Goal: Information Seeking & Learning: Understand process/instructions

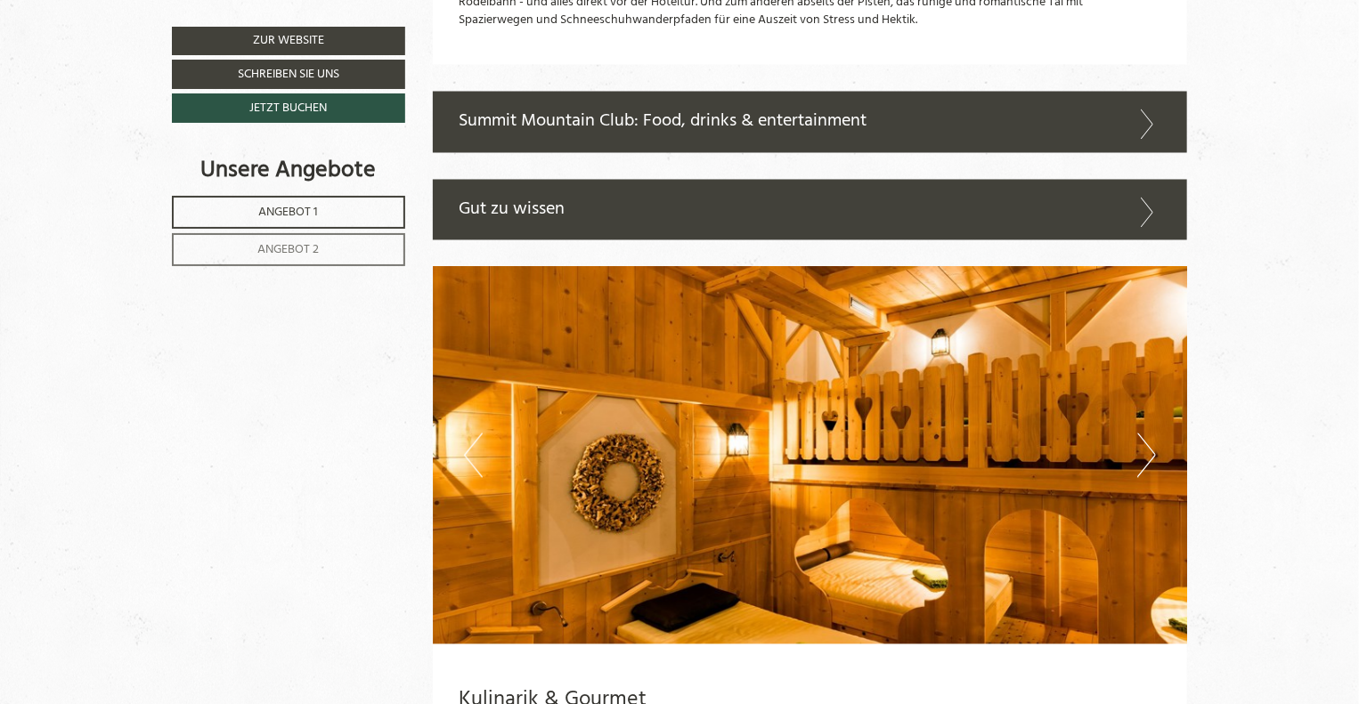
scroll to position [4896, 0]
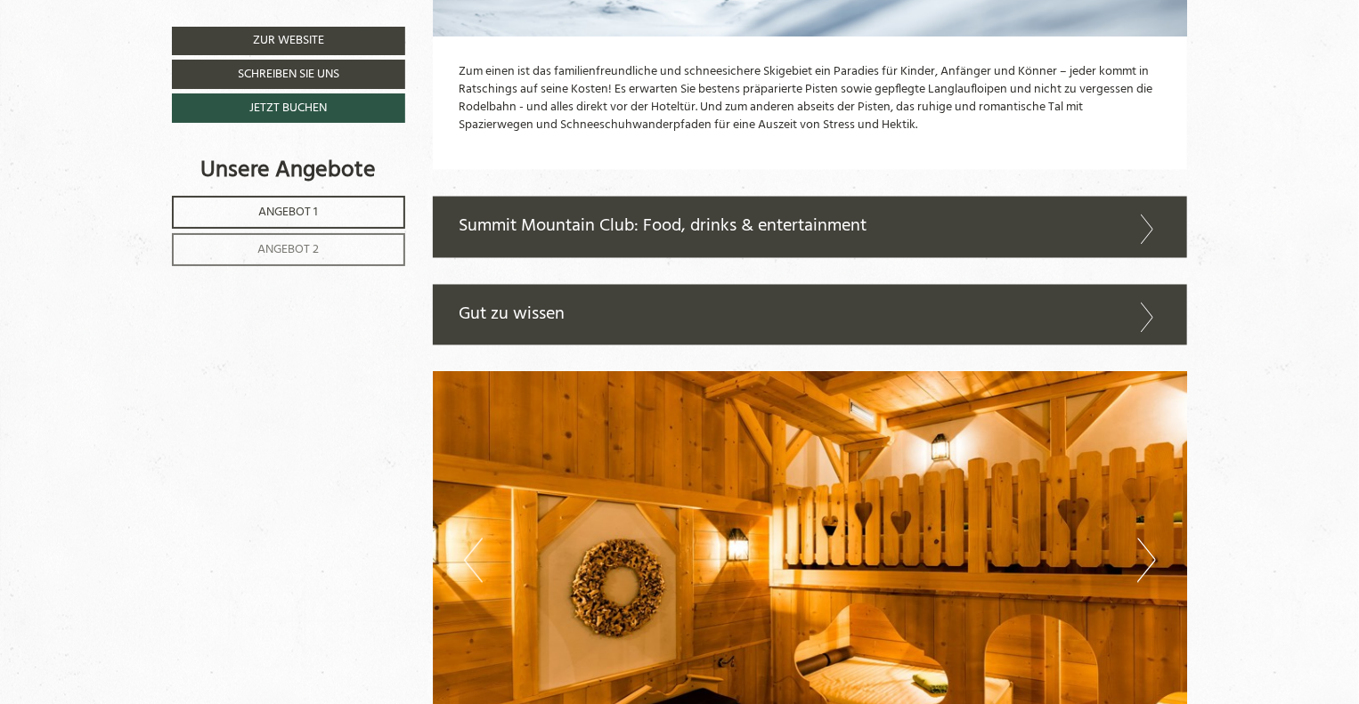
click at [766, 306] on div "Gut zu wissen" at bounding box center [810, 315] width 755 height 61
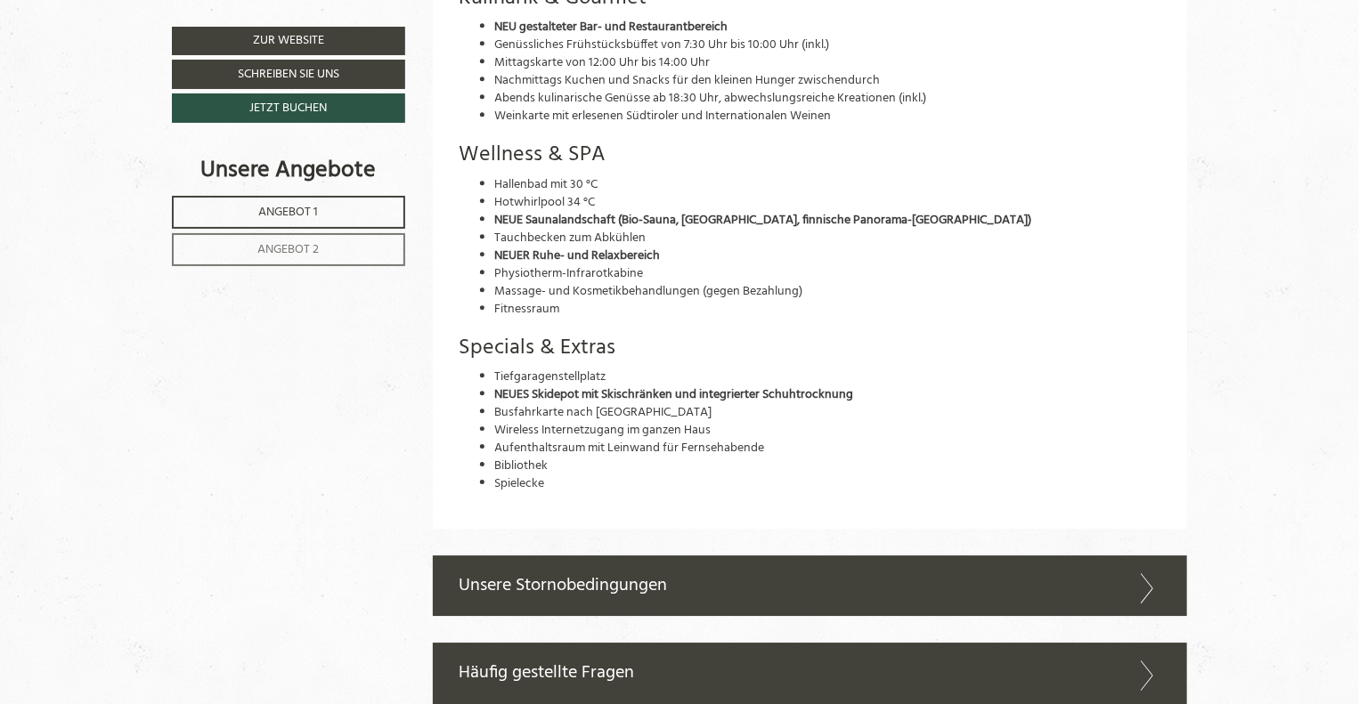
scroll to position [6143, 0]
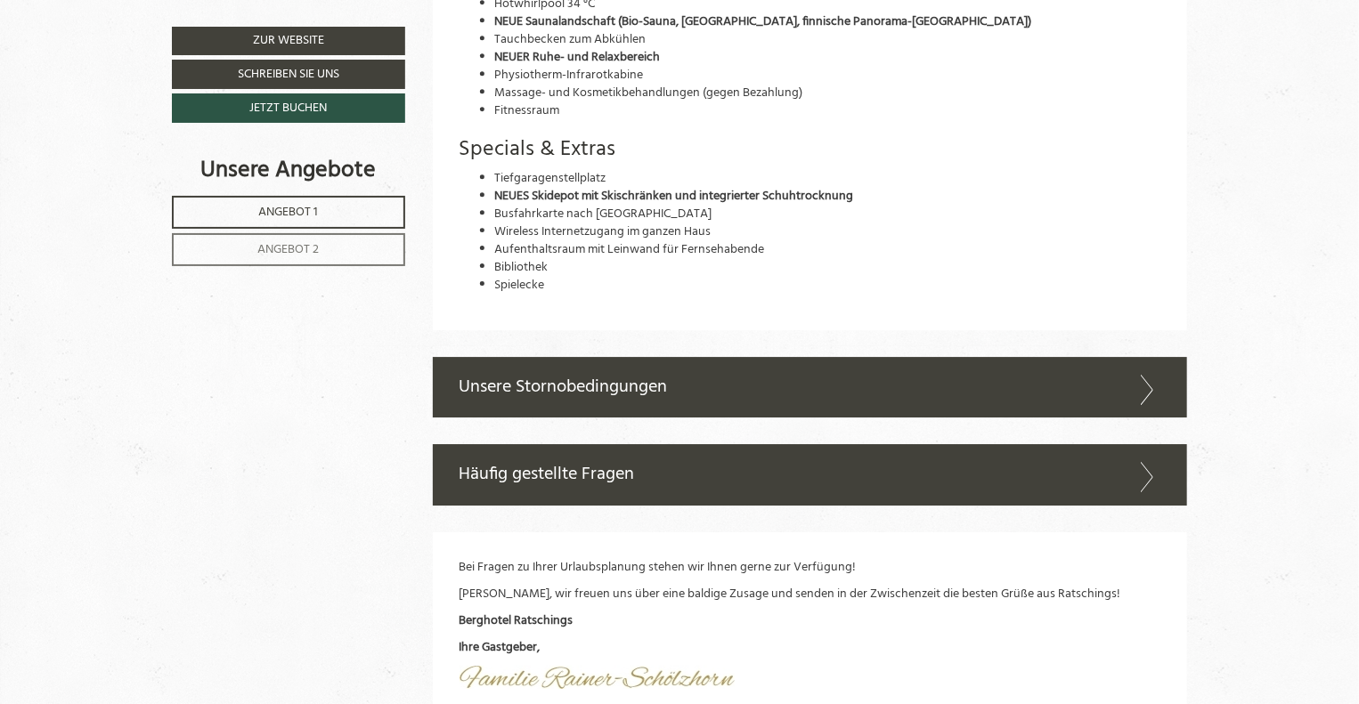
click at [520, 388] on div "Unsere Stornobedingungen" at bounding box center [810, 387] width 755 height 61
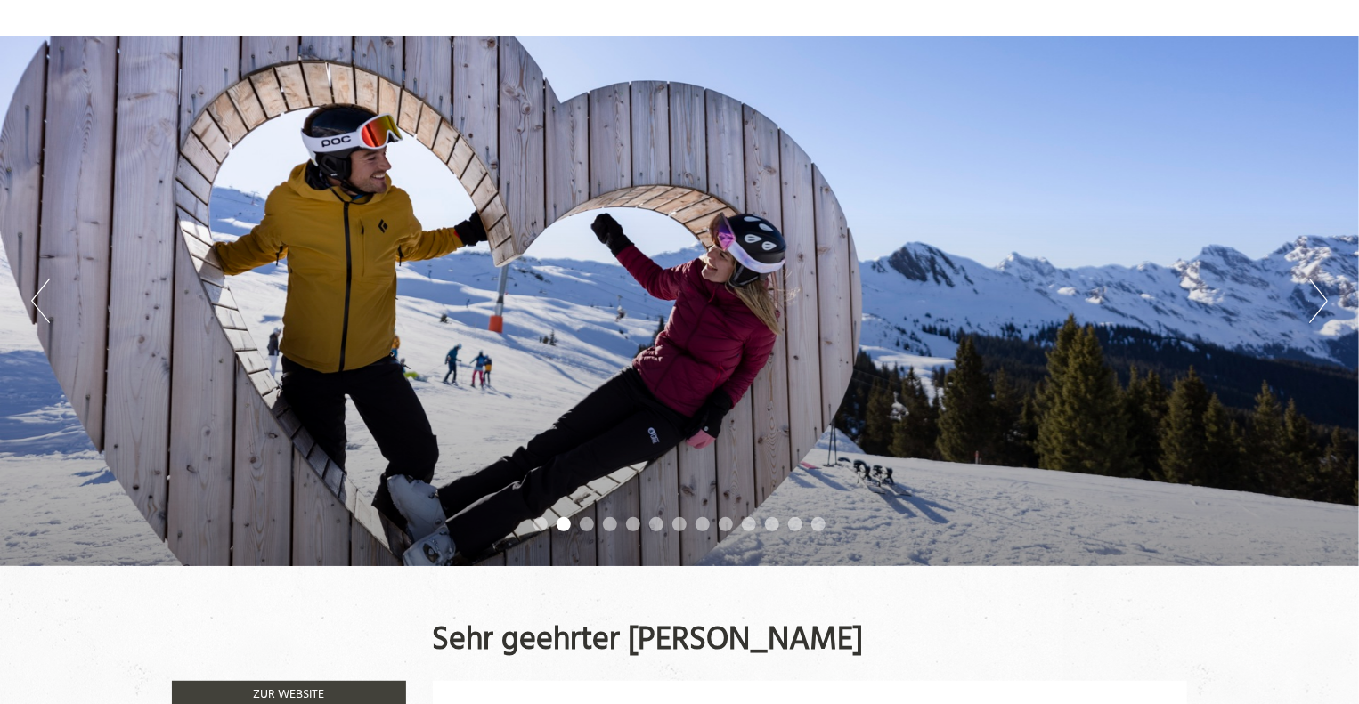
scroll to position [0, 0]
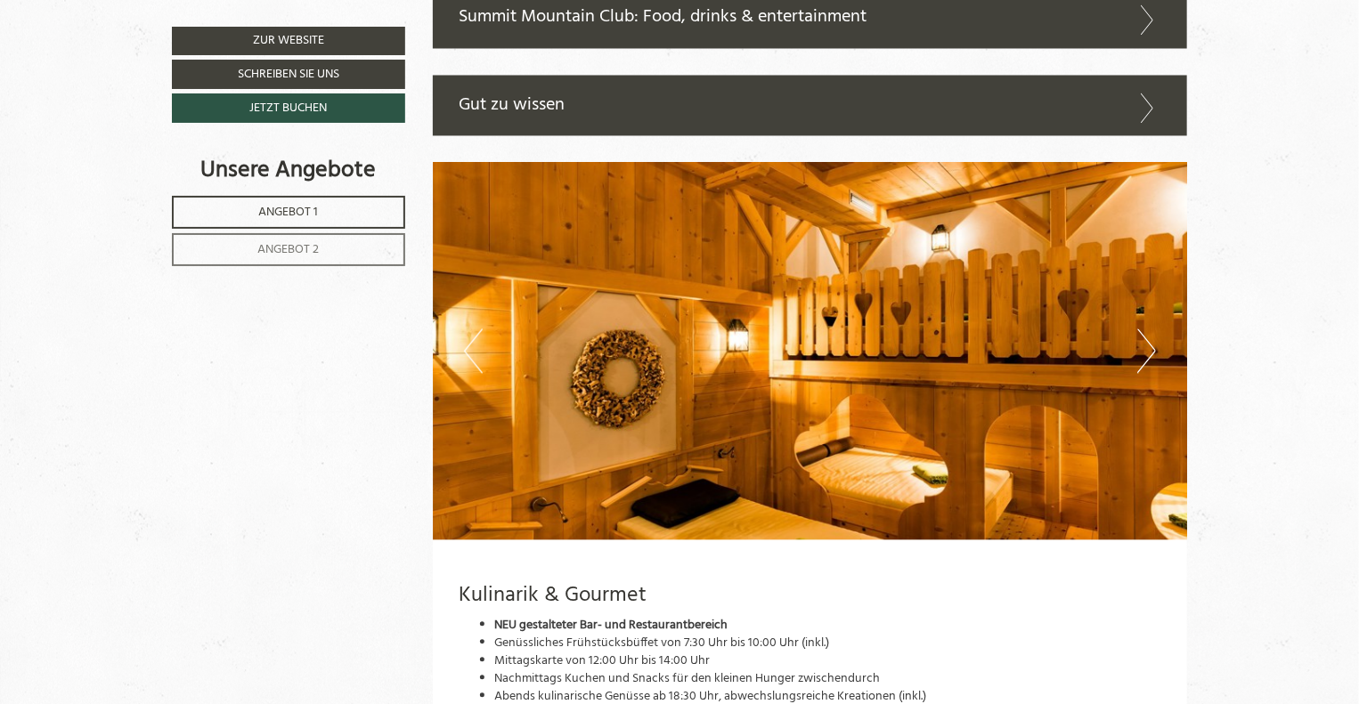
scroll to position [5076, 0]
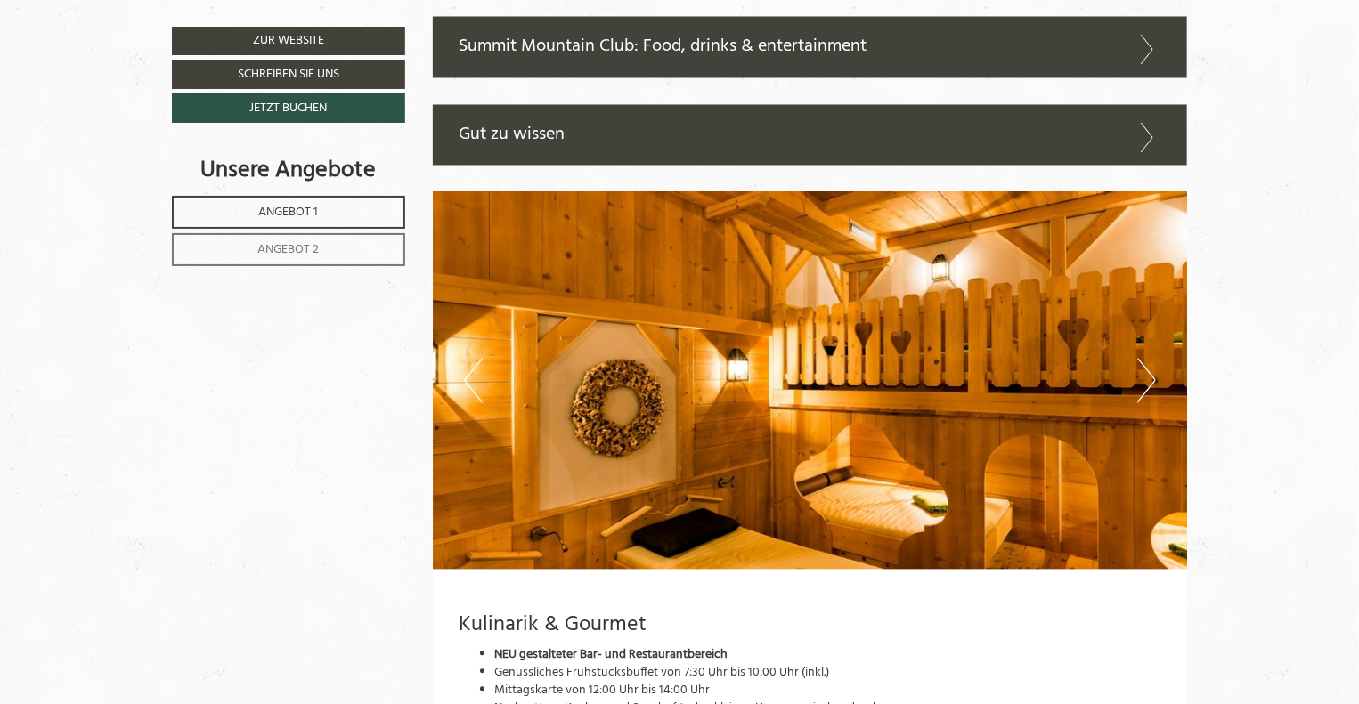
drag, startPoint x: 934, startPoint y: 139, endPoint x: 929, endPoint y: 165, distance: 26.4
click at [934, 142] on div "Gut zu wissen" at bounding box center [810, 135] width 755 height 61
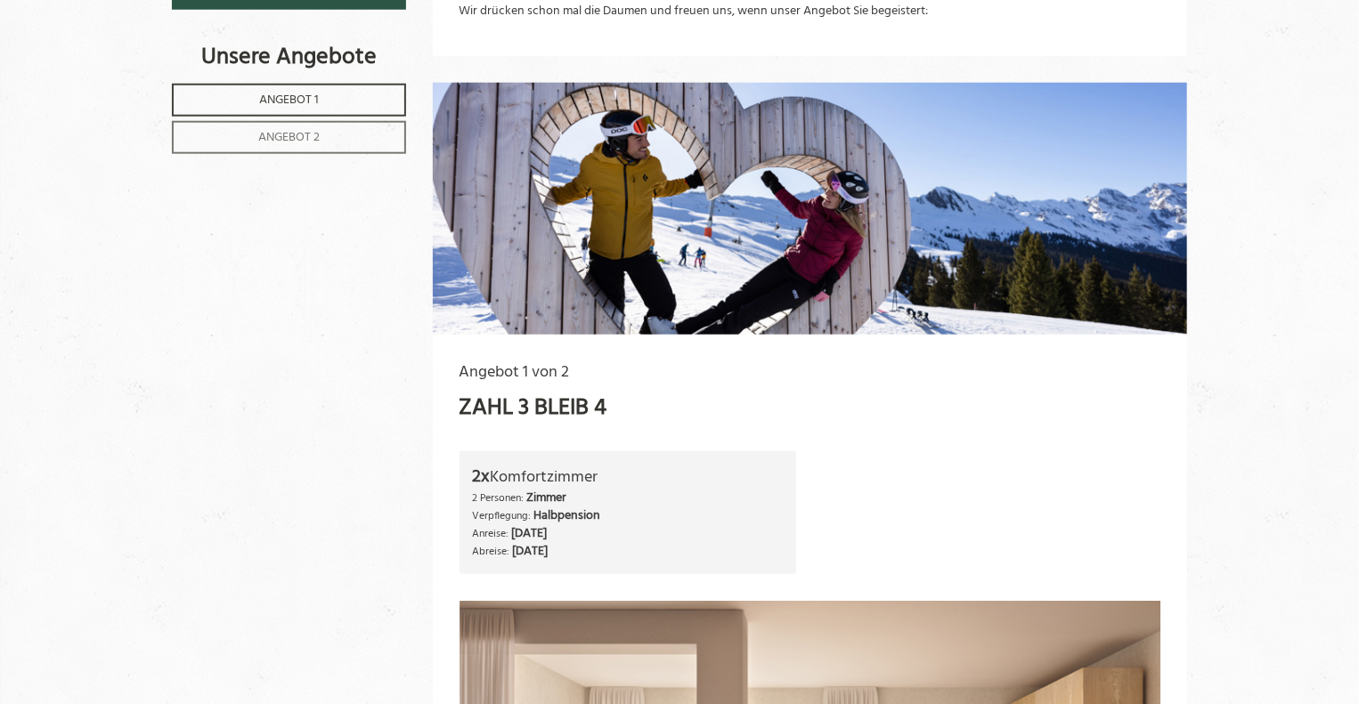
scroll to position [891, 0]
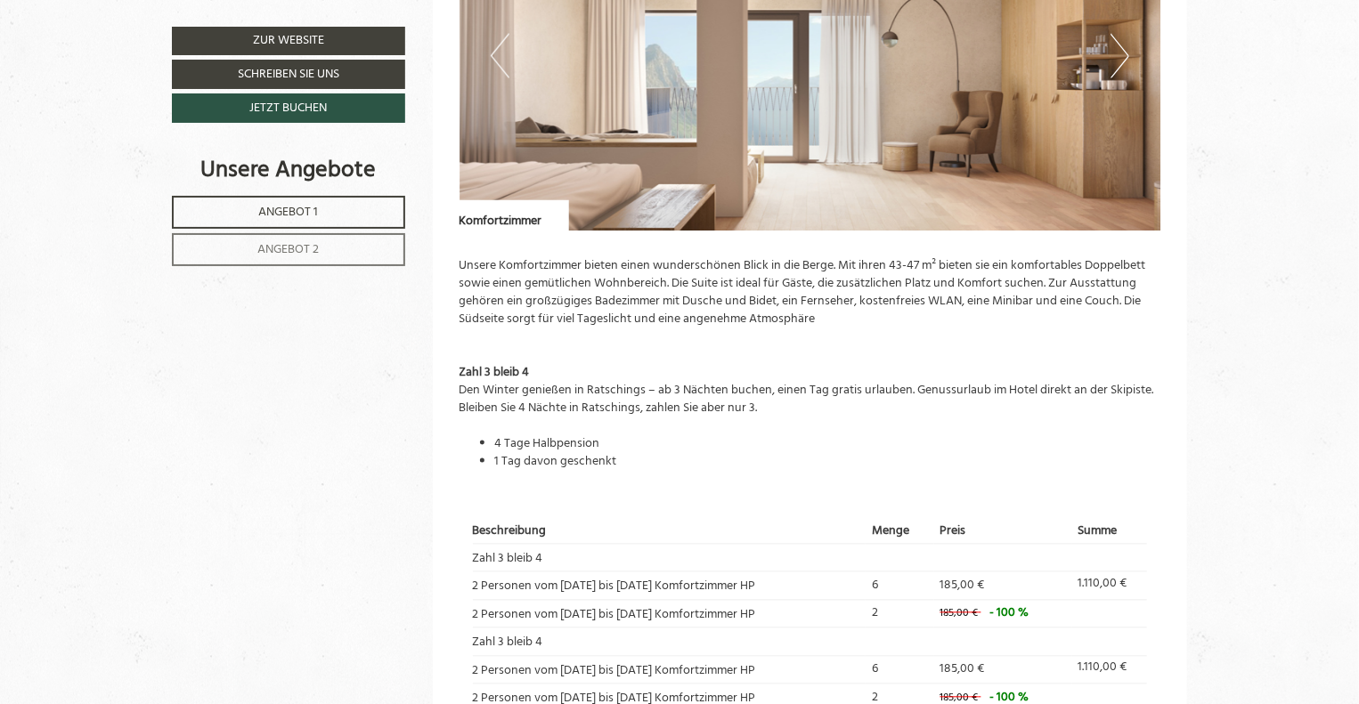
scroll to position [1781, 0]
